Goal: Find specific fact: Find specific fact

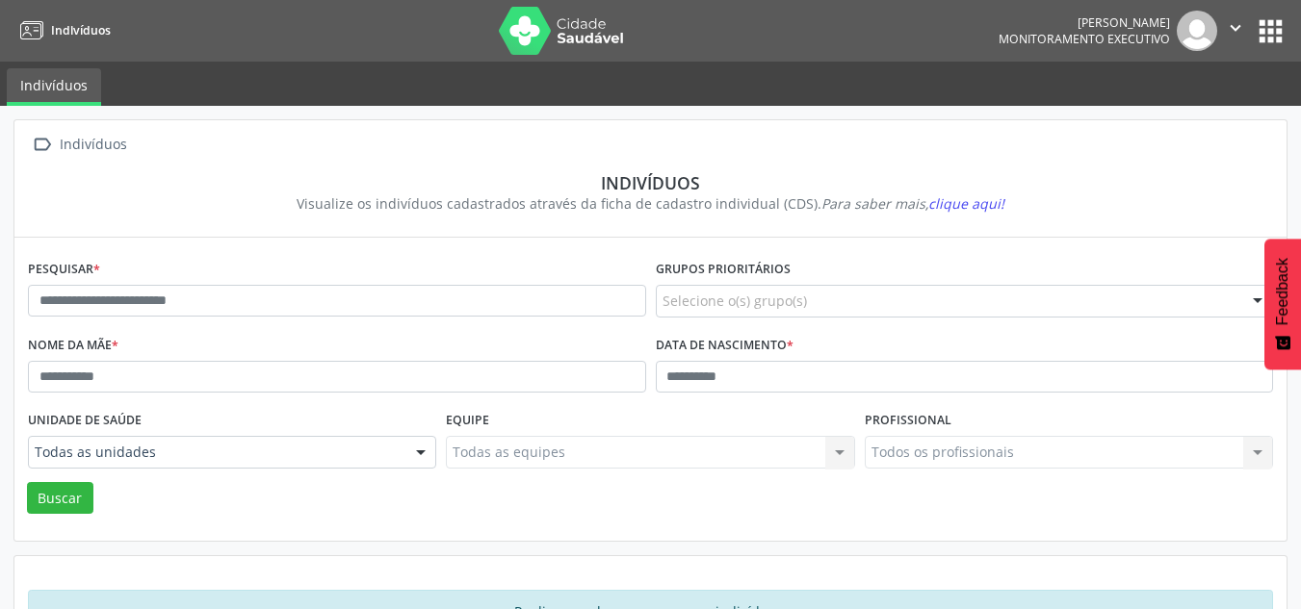
click at [172, 321] on div "Pesquisar *" at bounding box center [337, 293] width 628 height 76
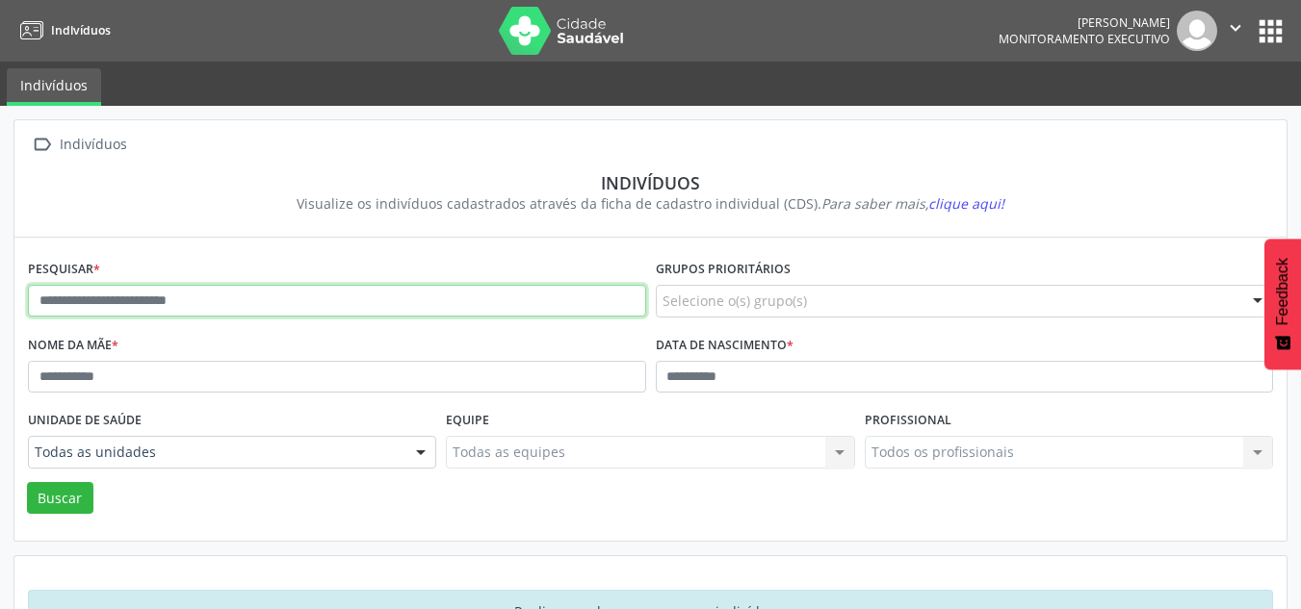
click at [172, 304] on input "text" at bounding box center [337, 301] width 618 height 33
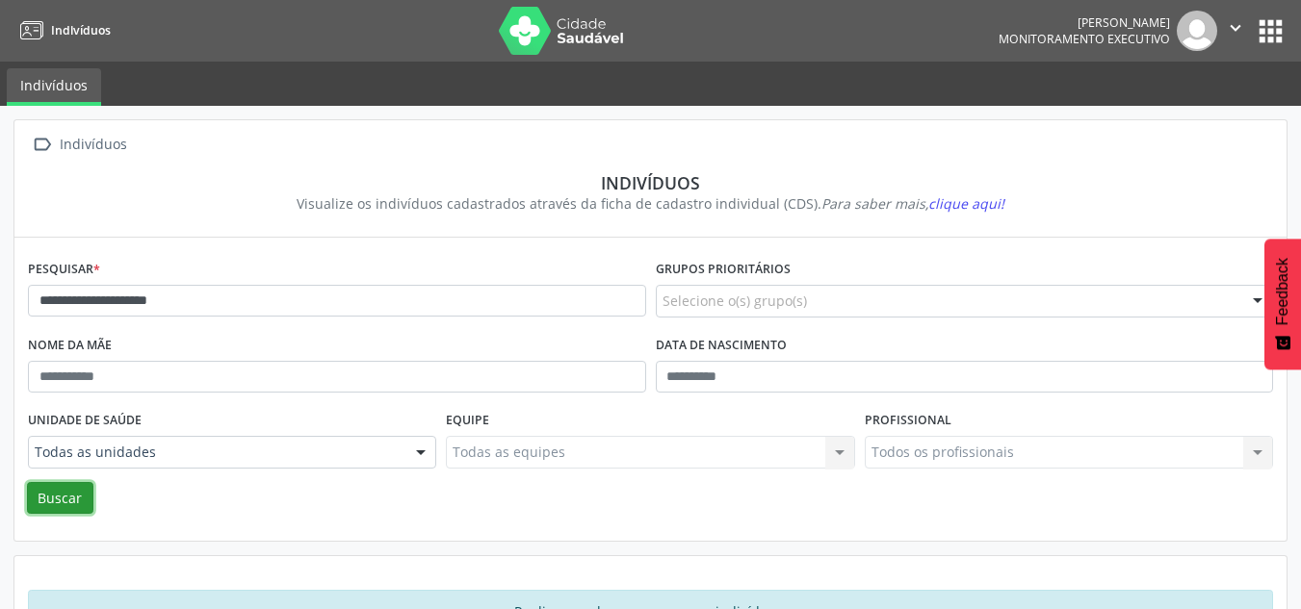
click at [79, 503] on button "Buscar" at bounding box center [60, 498] width 66 height 33
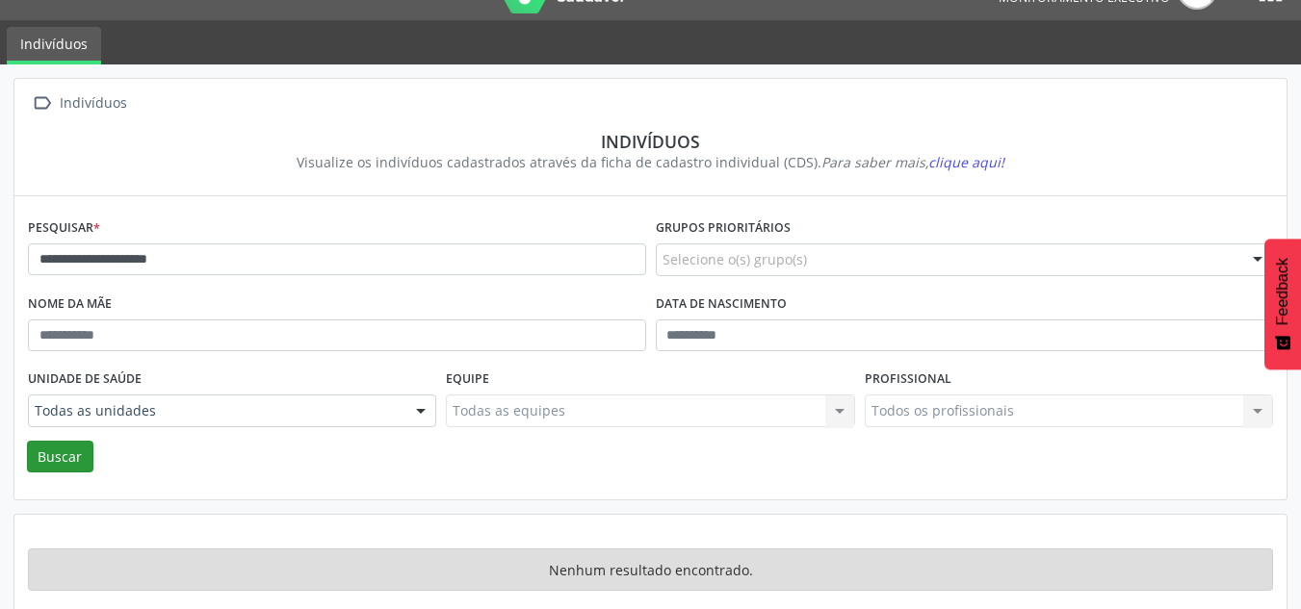
scroll to position [64, 0]
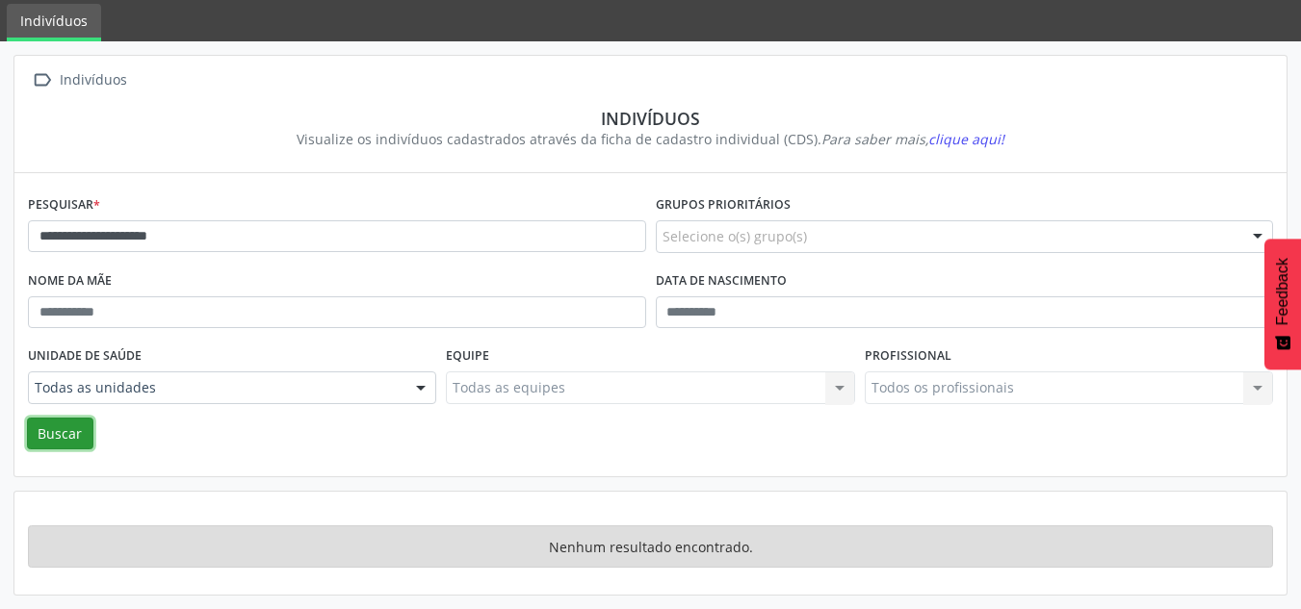
click at [72, 446] on button "Buscar" at bounding box center [60, 434] width 66 height 33
click at [57, 420] on button "Buscar" at bounding box center [60, 434] width 66 height 33
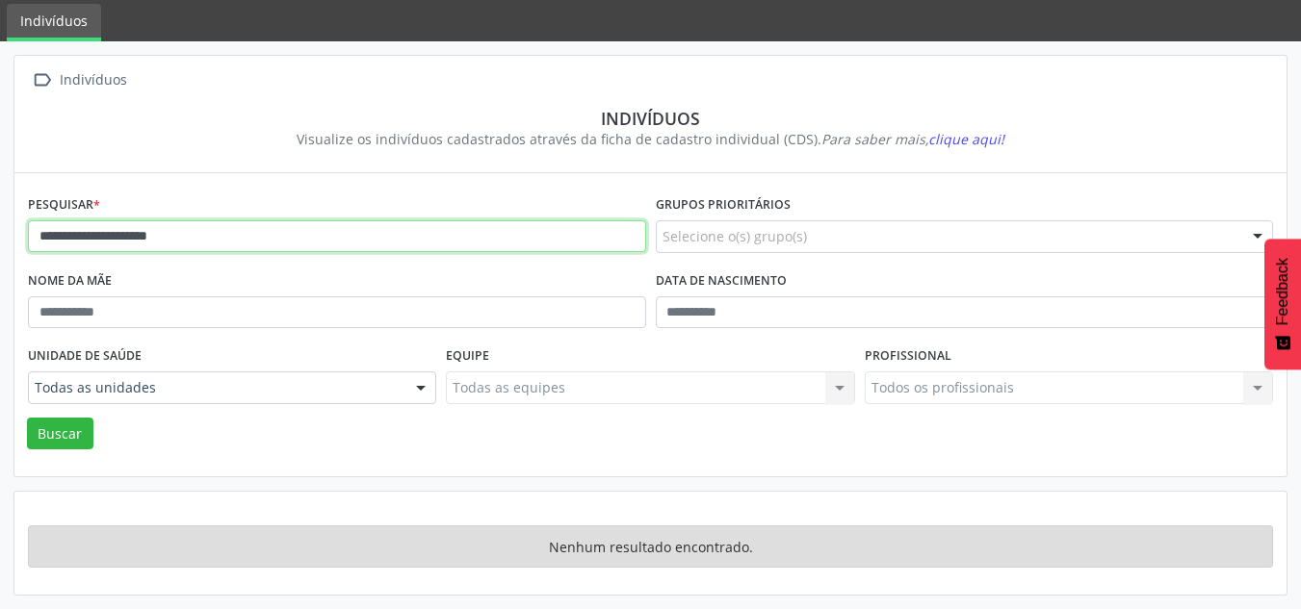
click at [218, 236] on input "**********" at bounding box center [337, 236] width 618 height 33
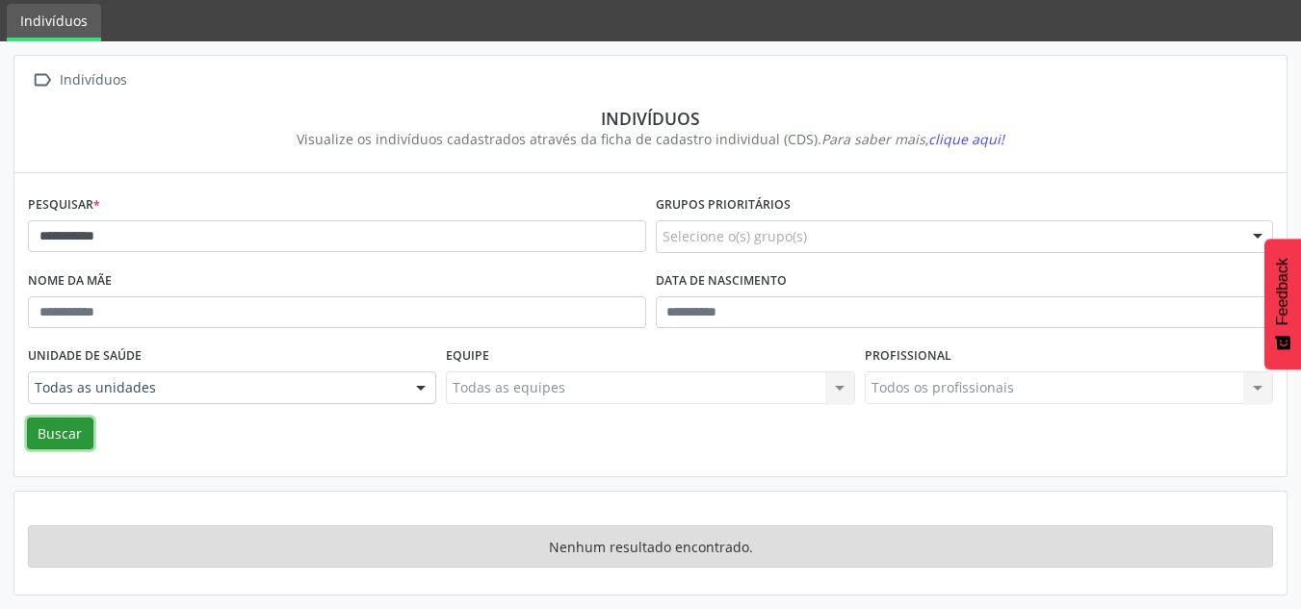
click at [60, 425] on button "Buscar" at bounding box center [60, 434] width 66 height 33
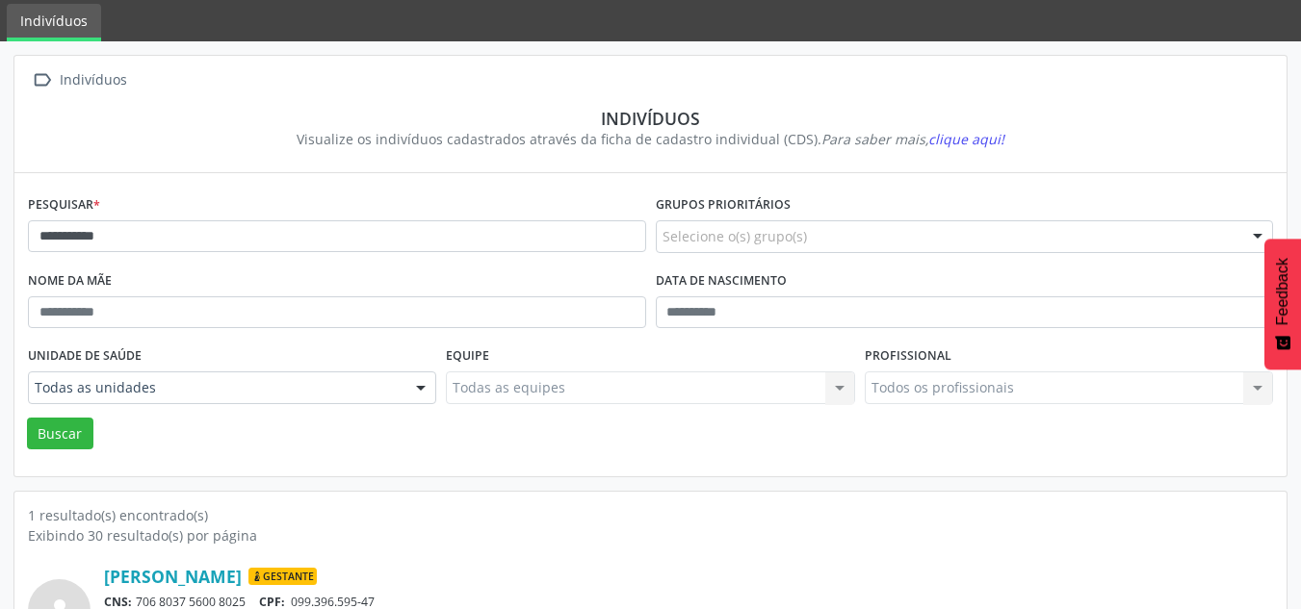
scroll to position [176, 0]
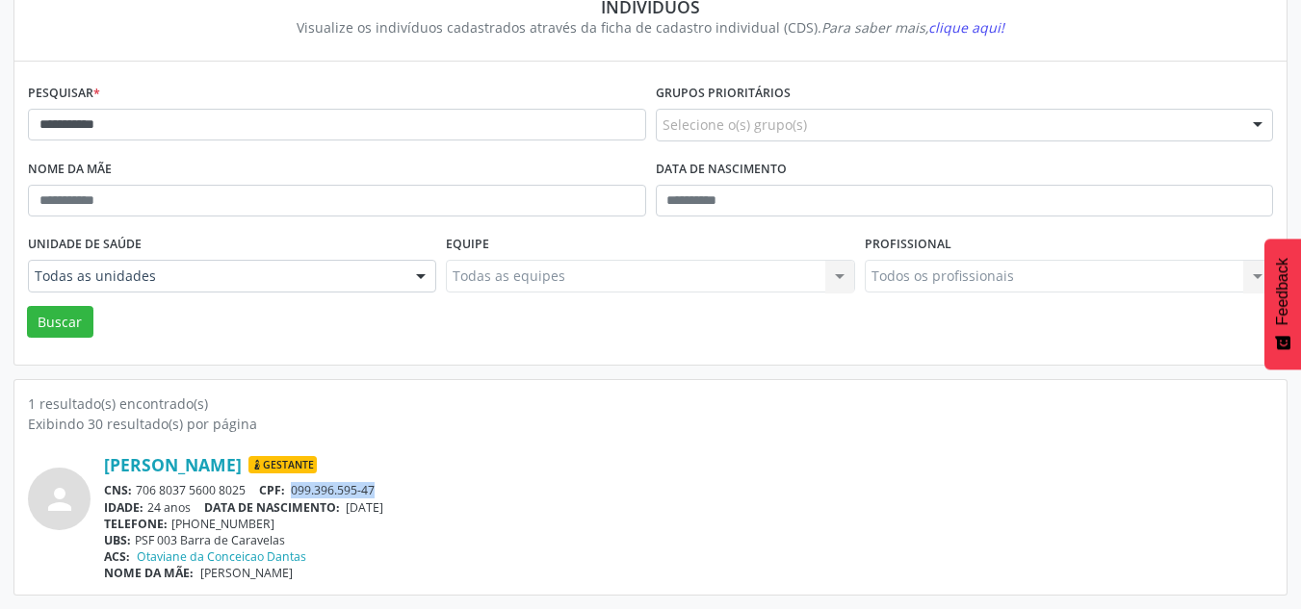
drag, startPoint x: 387, startPoint y: 489, endPoint x: 297, endPoint y: 492, distance: 89.6
click at [297, 492] on div "CNS: 706 8037 5600 8025 CPF: 099.396.595-47" at bounding box center [688, 490] width 1169 height 16
copy span "099.396.595-47"
click at [188, 109] on input "**********" at bounding box center [337, 125] width 618 height 33
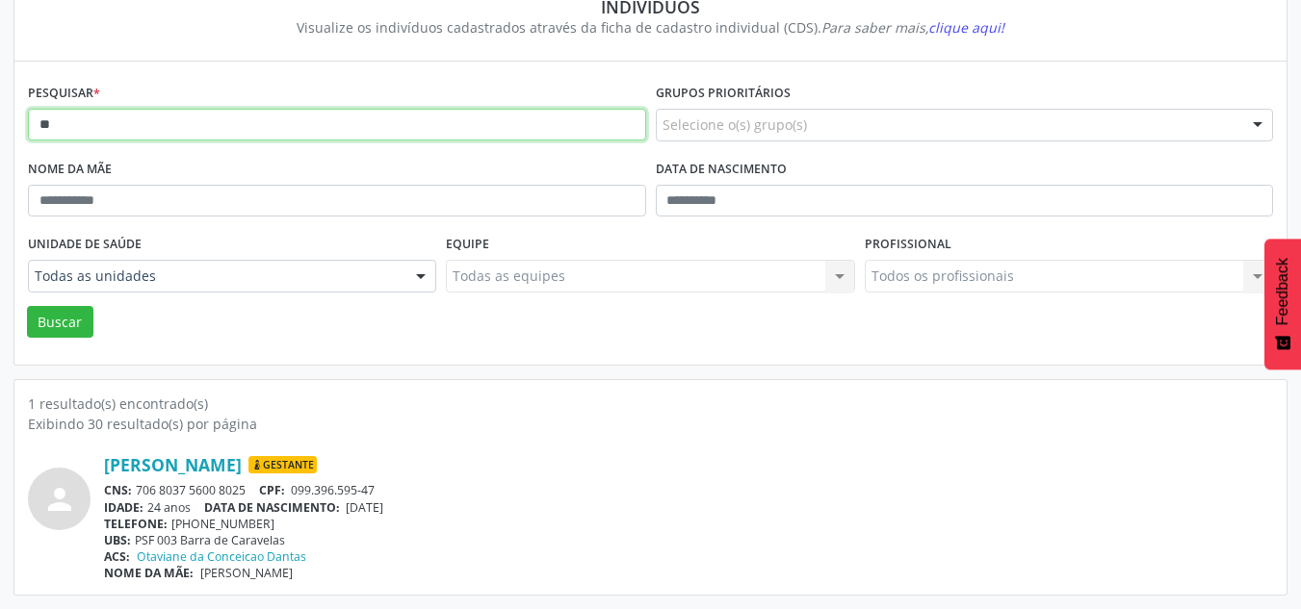
type input "*"
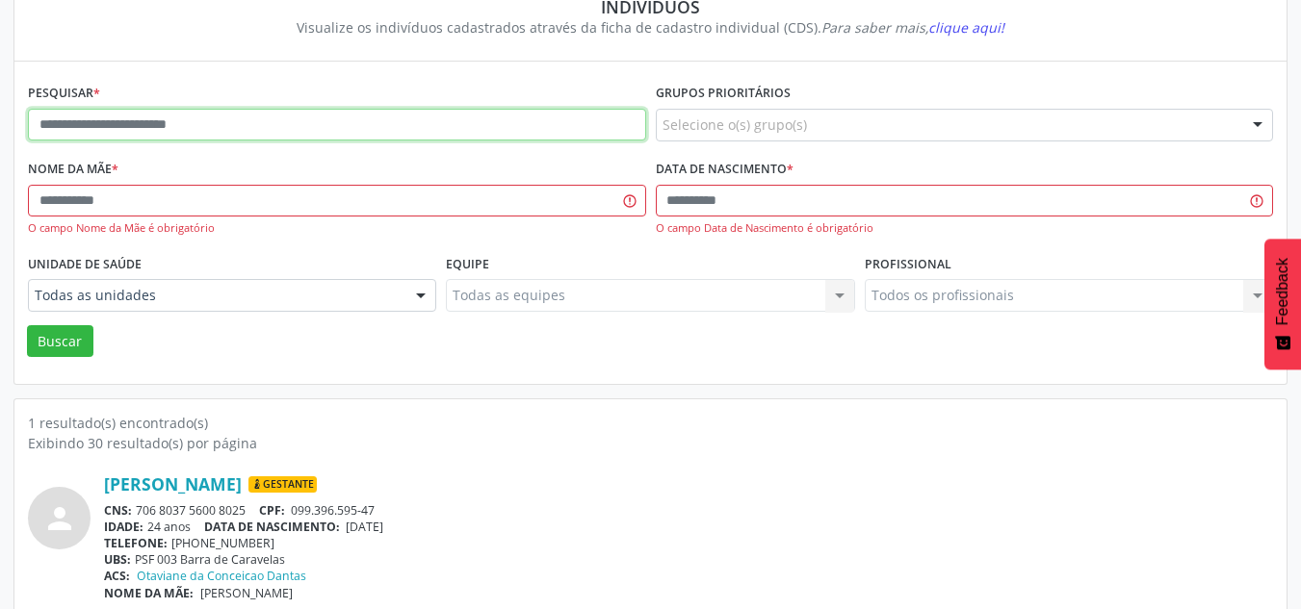
click at [136, 117] on input "text" at bounding box center [337, 125] width 618 height 33
